Goal: Book appointment/travel/reservation

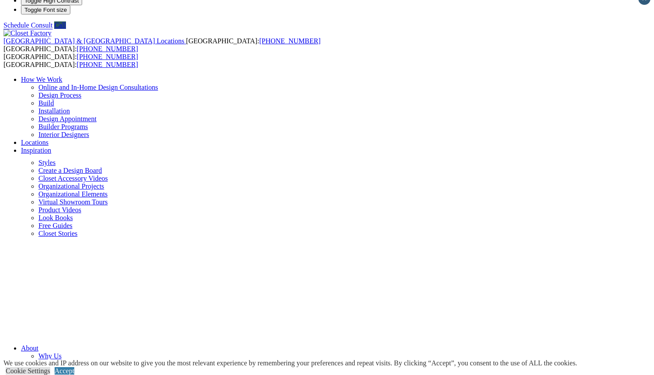
scroll to position [17, 0]
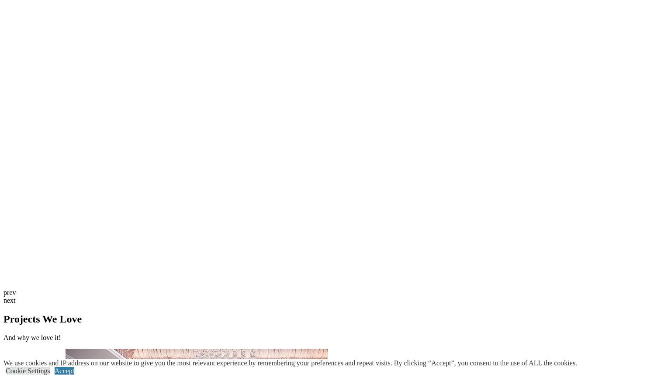
scroll to position [1748, 0]
